Goal: Information Seeking & Learning: Understand process/instructions

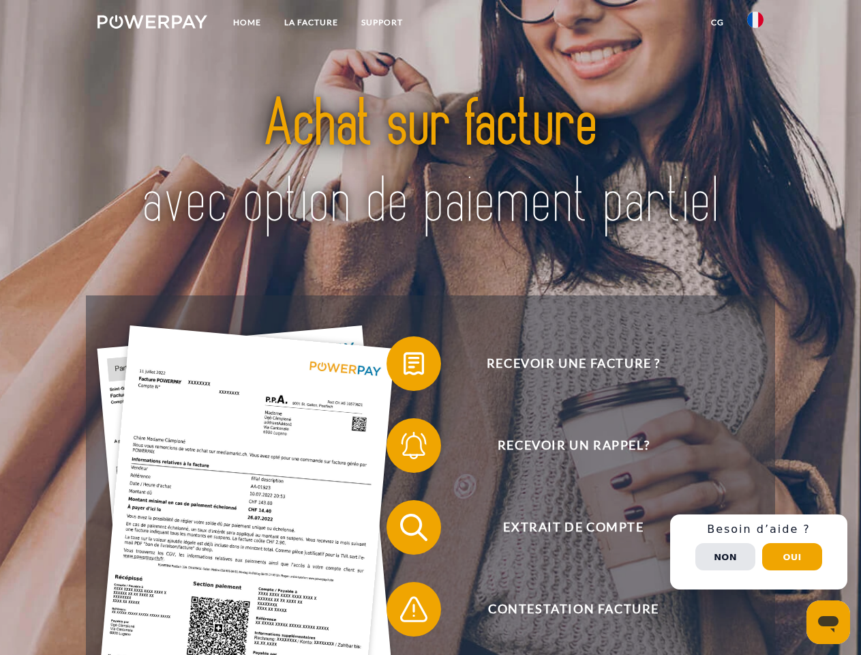
click at [152, 24] on img at bounding box center [152, 22] width 110 height 14
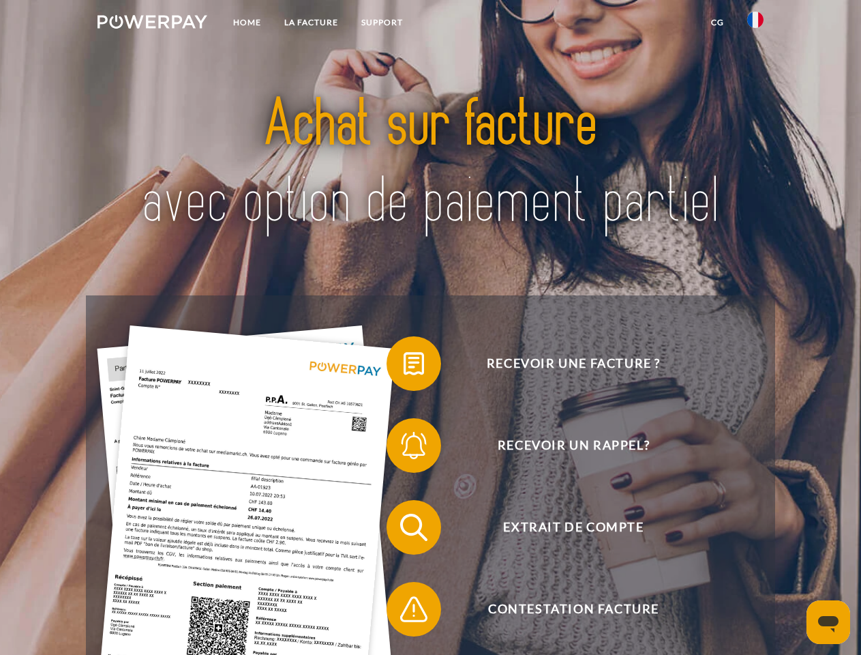
click at [755, 24] on img at bounding box center [755, 20] width 16 height 16
click at [717, 22] on link "CG" at bounding box center [718, 22] width 36 height 25
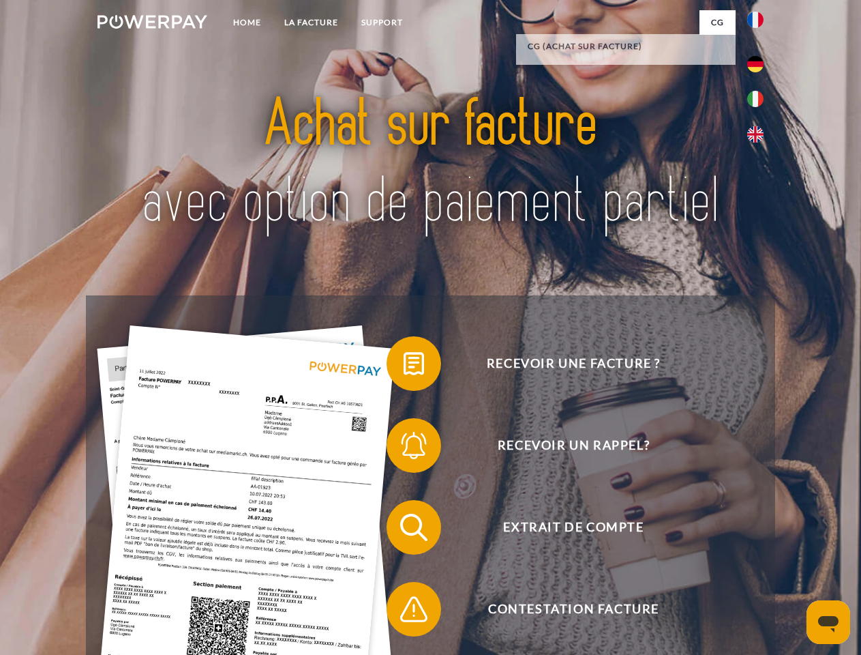
click at [404, 366] on span at bounding box center [393, 363] width 68 height 68
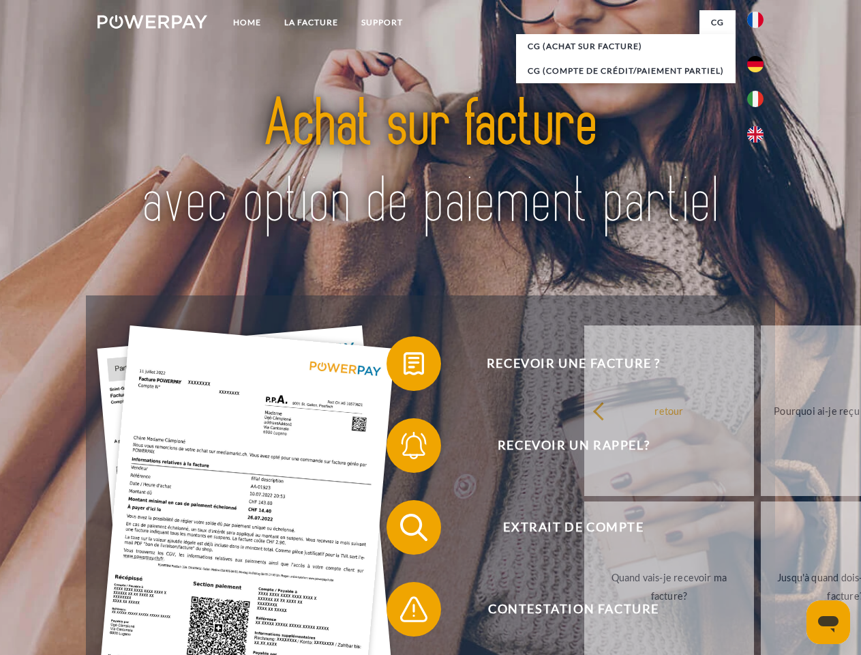
click at [404, 448] on div "Recevoir une facture ? Recevoir un rappel? Extrait de compte retour" at bounding box center [430, 567] width 689 height 545
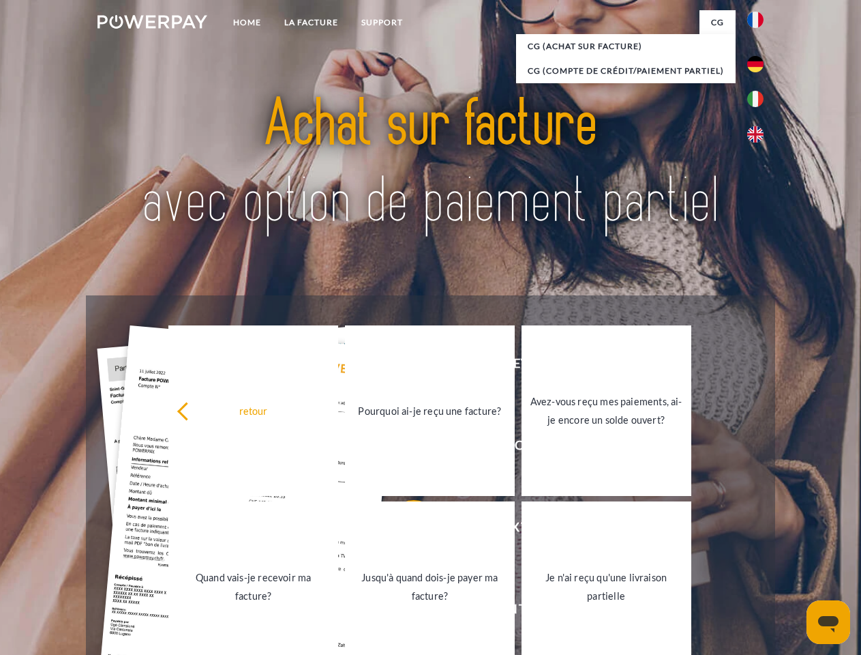
click at [404, 530] on link "Jusqu'à quand dois-je payer ma facture?" at bounding box center [430, 586] width 170 height 170
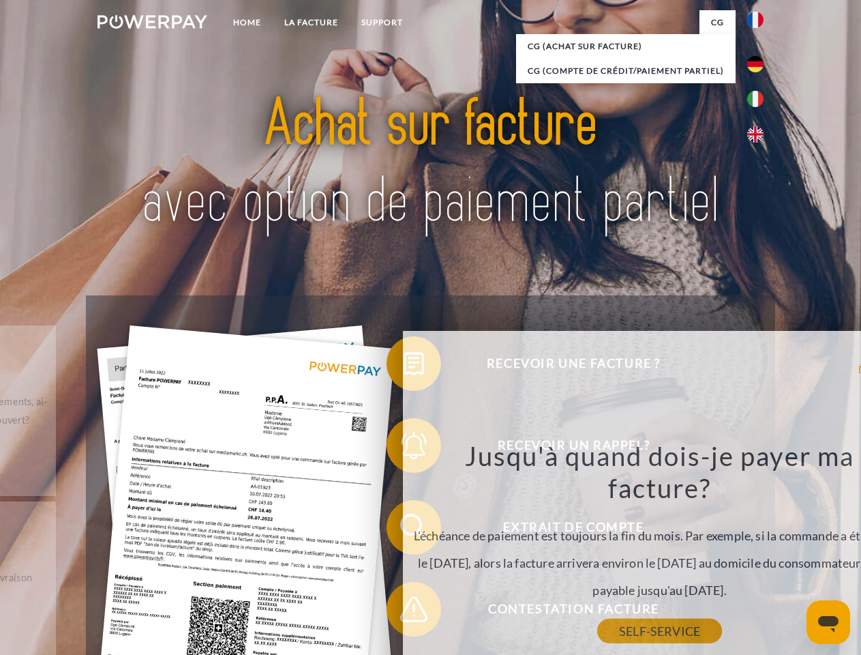
click at [597, 618] on link "SELF-SERVICE" at bounding box center [659, 630] width 125 height 25
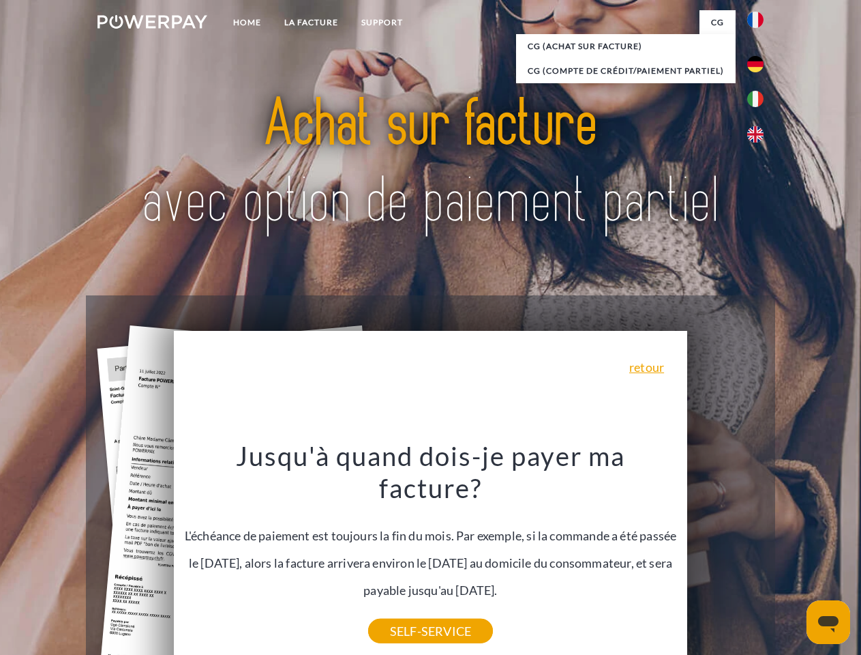
click at [759, 552] on div "Recevoir une facture ? Recevoir un rappel? Extrait de compte retour" at bounding box center [430, 567] width 689 height 545
click at [725, 554] on span "Extrait de compte" at bounding box center [573, 527] width 334 height 55
click at [792, 556] on header "Home LA FACTURE Support" at bounding box center [430, 471] width 861 height 942
